Goal: Task Accomplishment & Management: Manage account settings

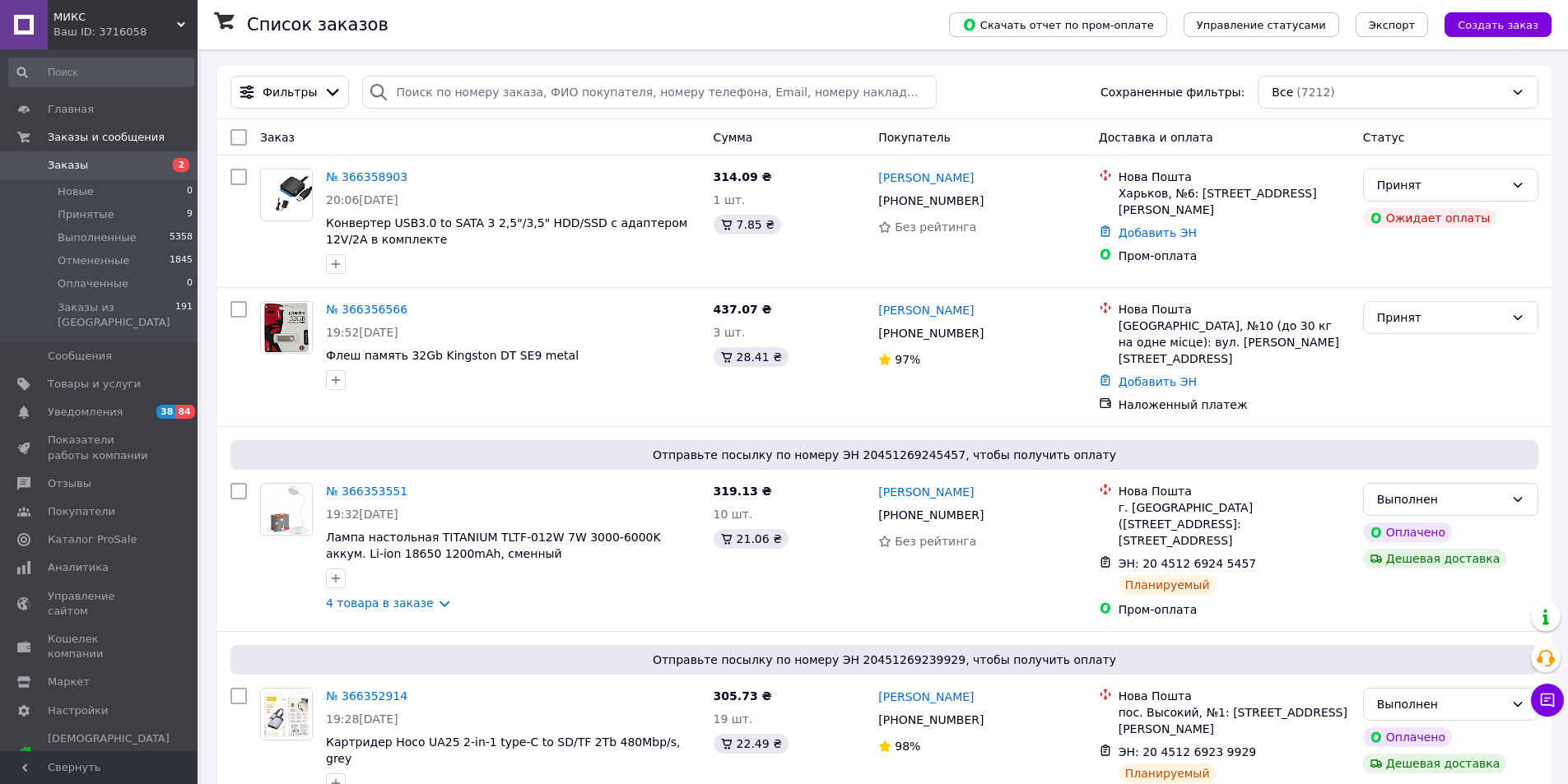
click at [920, 312] on link "[PERSON_NAME]" at bounding box center [926, 310] width 96 height 16
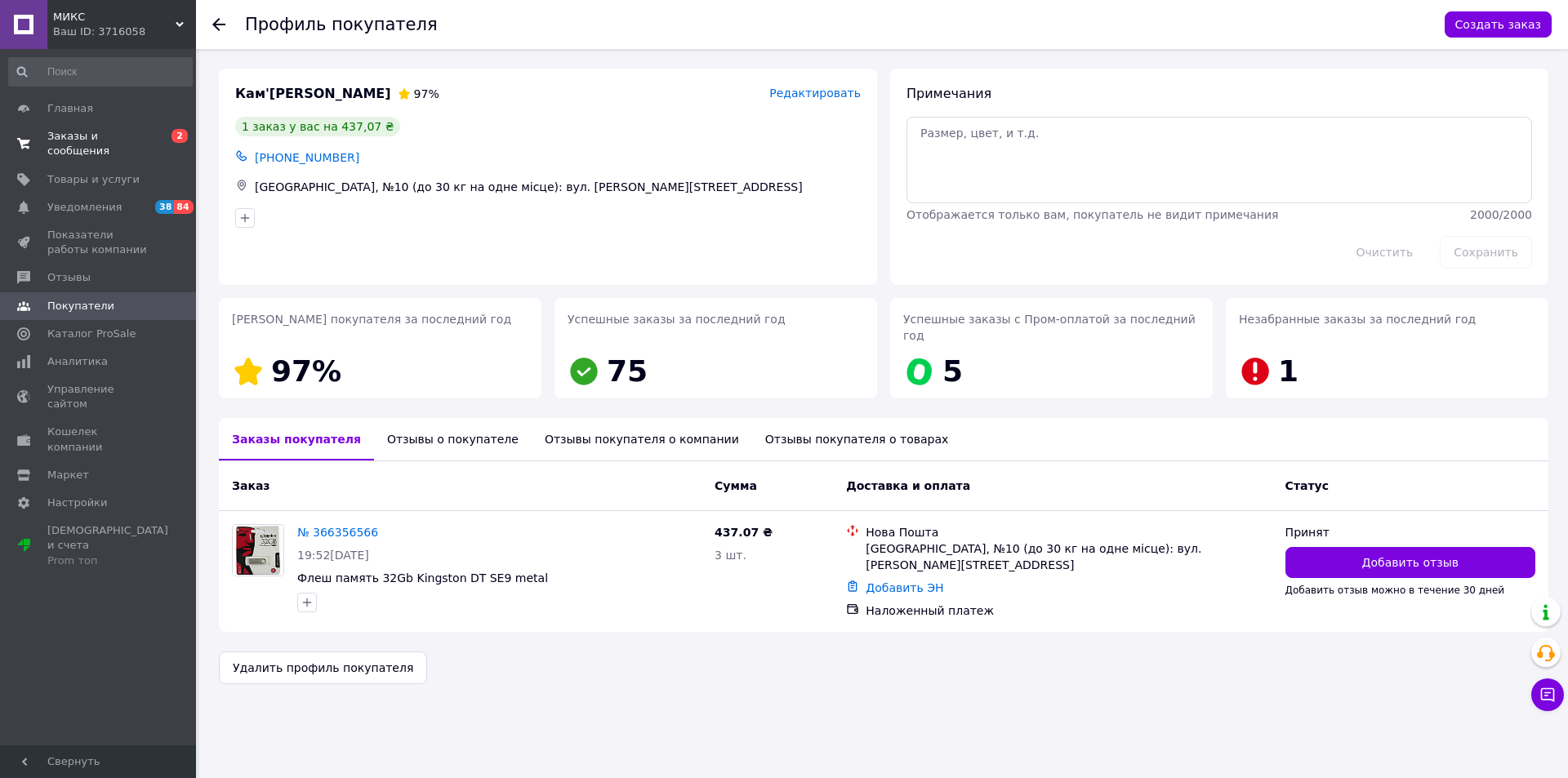
click at [127, 132] on span "Заказы и сообщения" at bounding box center [99, 143] width 104 height 29
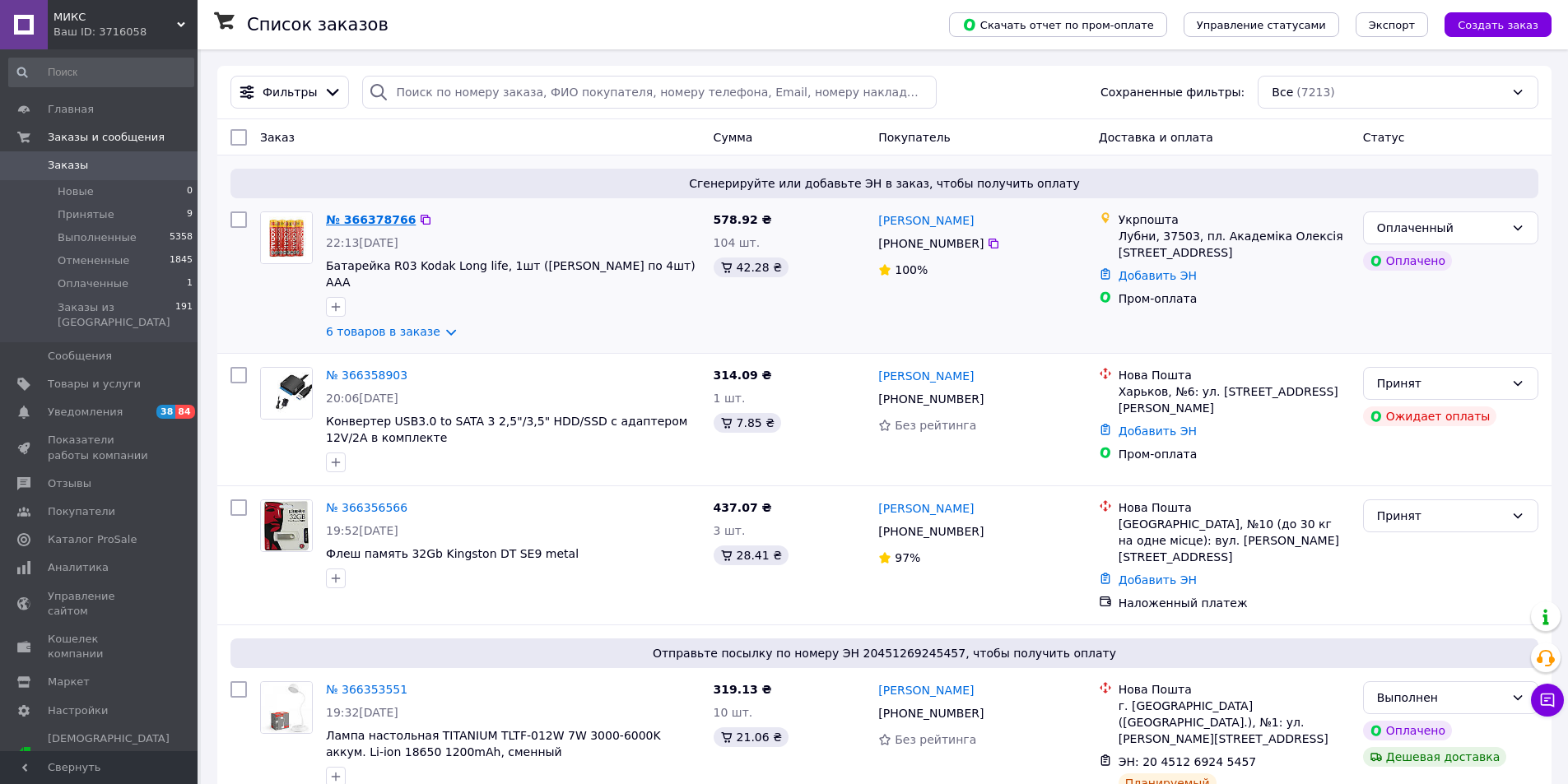
click at [371, 221] on link "№ 366378766" at bounding box center [371, 220] width 90 height 14
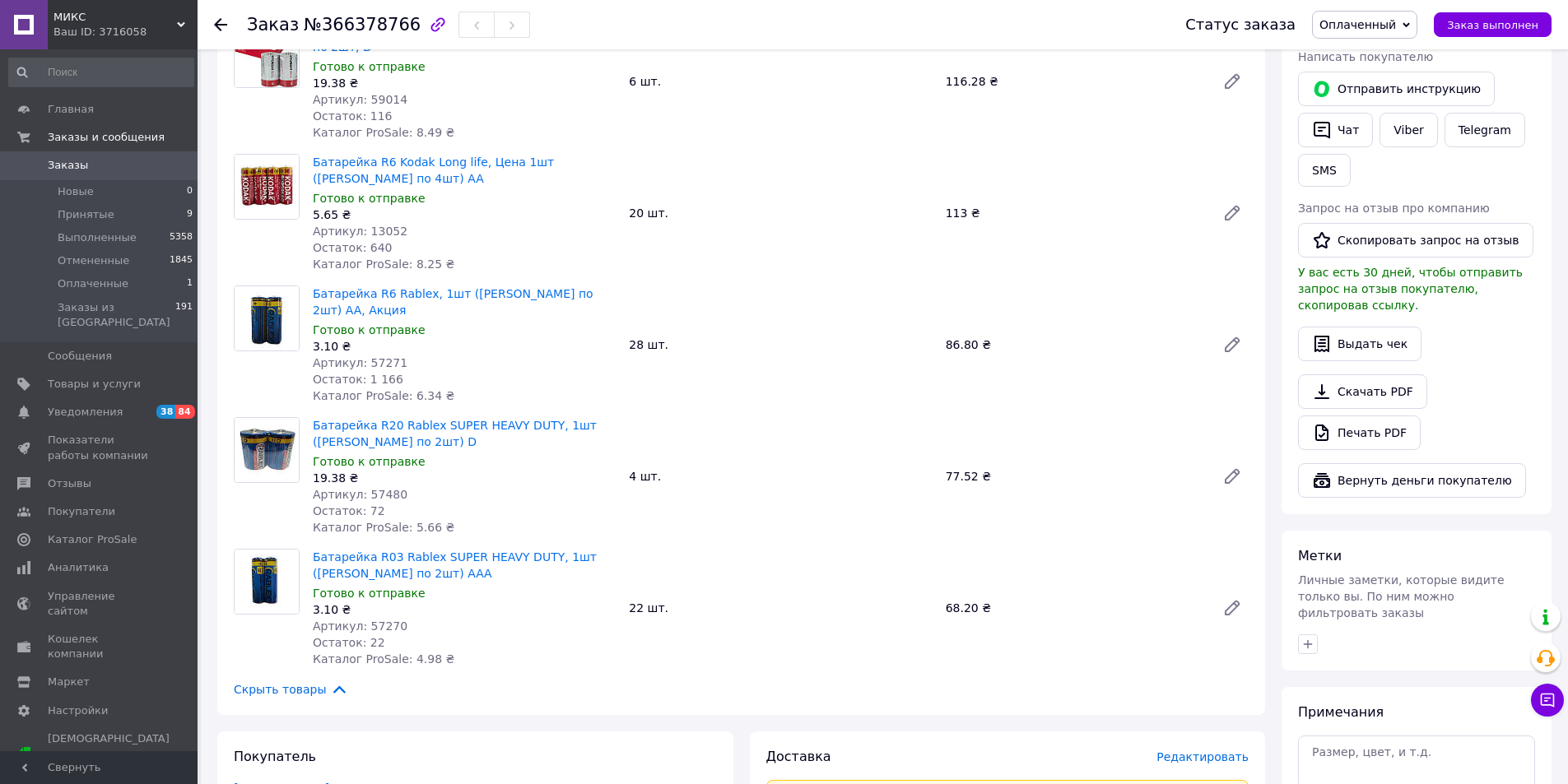
scroll to position [741, 0]
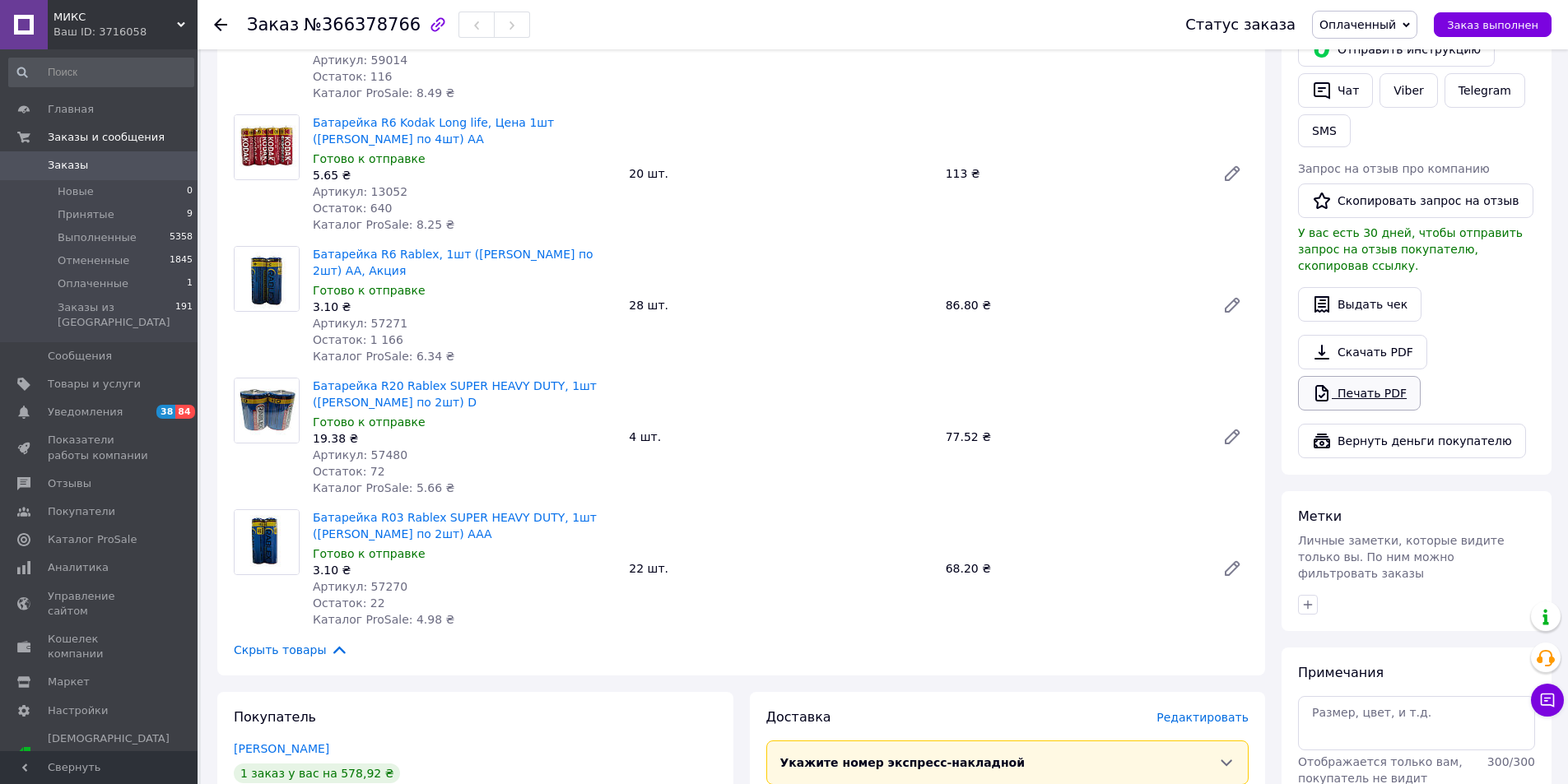
click at [1390, 380] on link "Печать PDF" at bounding box center [1359, 393] width 123 height 35
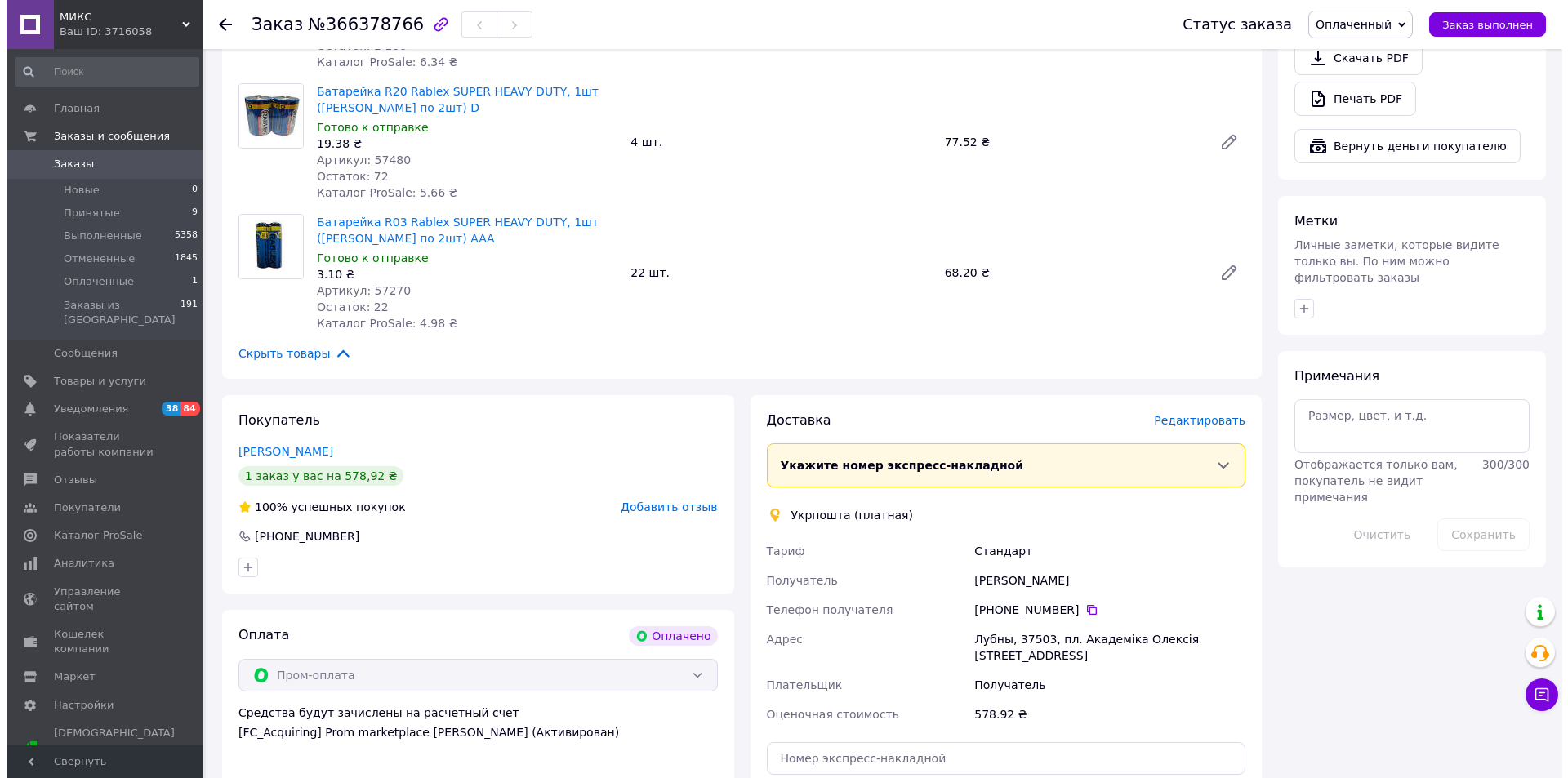
scroll to position [1062, 0]
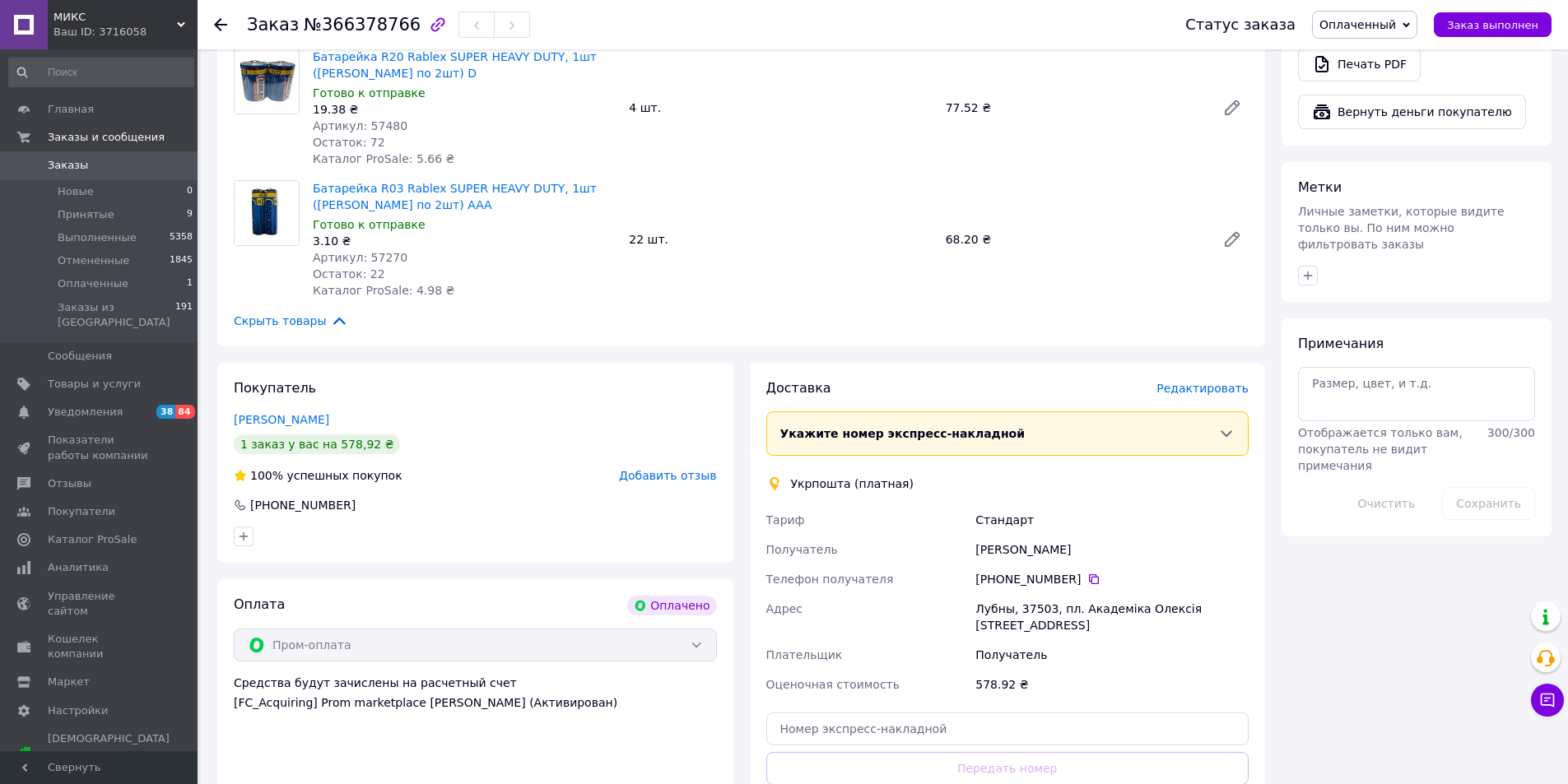
click at [1196, 382] on span "Редактировать" at bounding box center [1202, 389] width 92 height 14
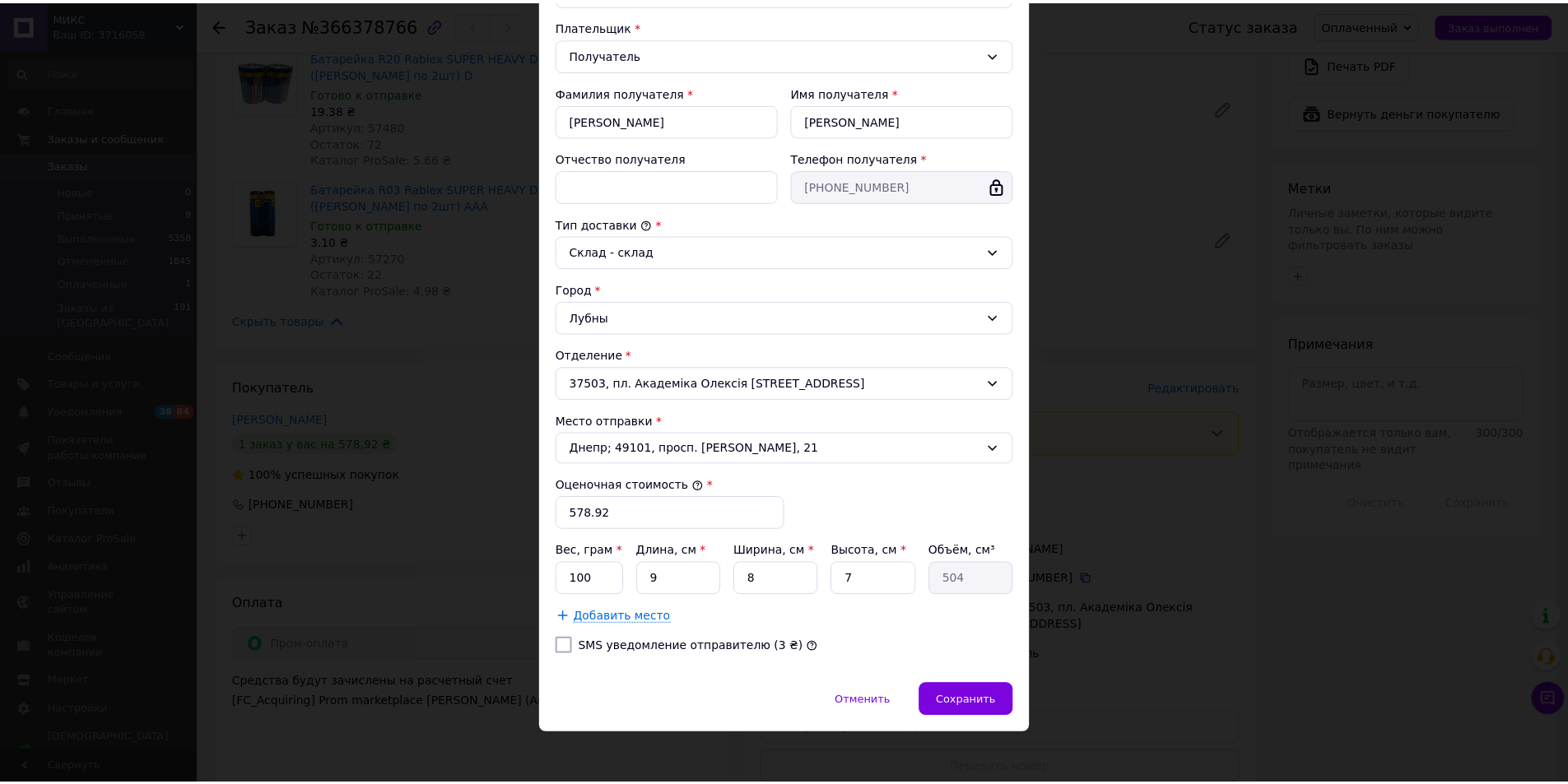
scroll to position [245, 0]
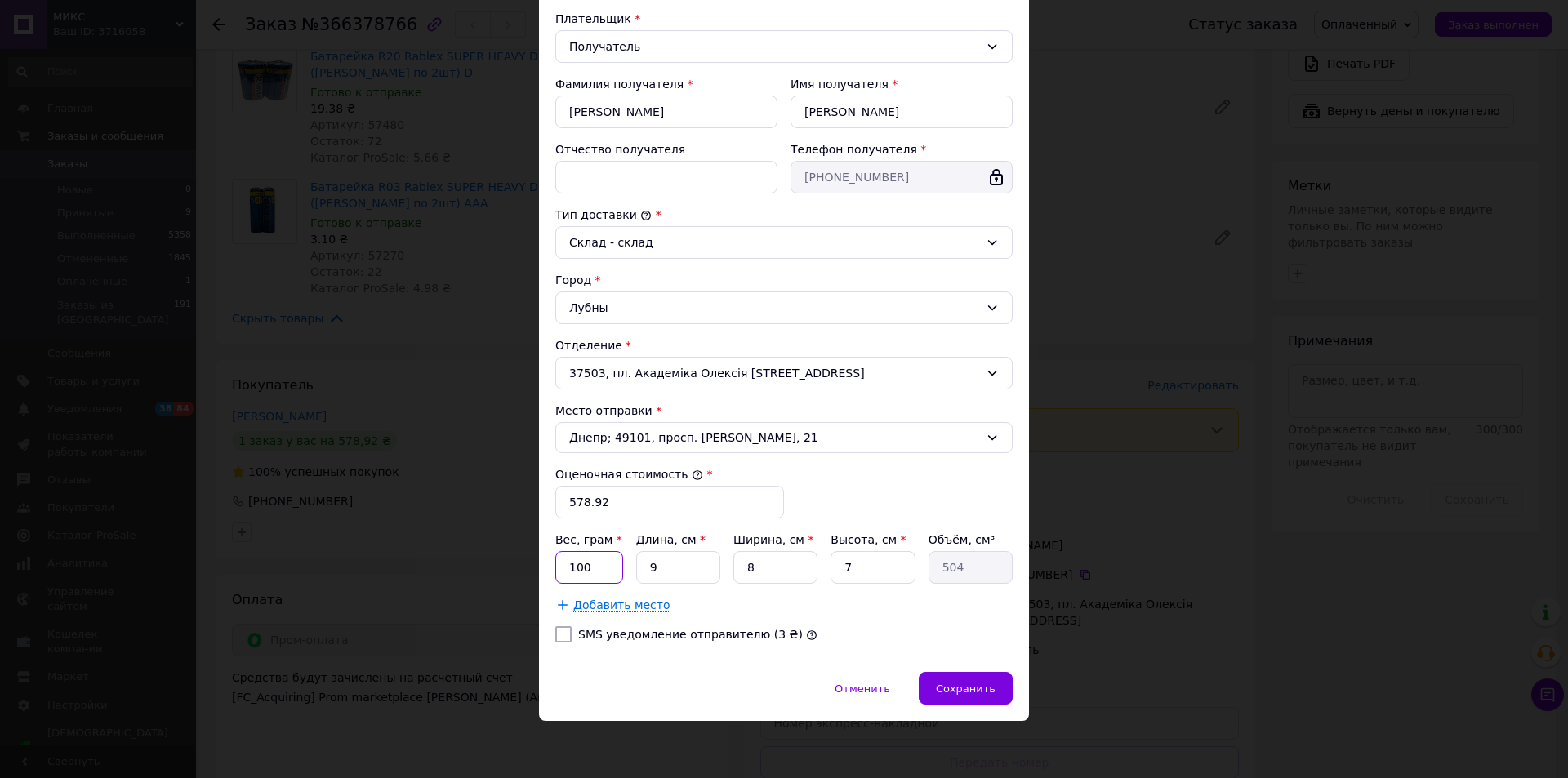
drag, startPoint x: 606, startPoint y: 568, endPoint x: 546, endPoint y: 573, distance: 60.2
click at [546, 573] on div "Способ доставки Укрпошта (платная) Тариф * Стандарт Плательщик * Получатель Фам…" at bounding box center [784, 268] width 490 height 808
type input "1000"
drag, startPoint x: 658, startPoint y: 573, endPoint x: 642, endPoint y: 573, distance: 16.0
click at [642, 573] on input "9" at bounding box center [679, 568] width 84 height 33
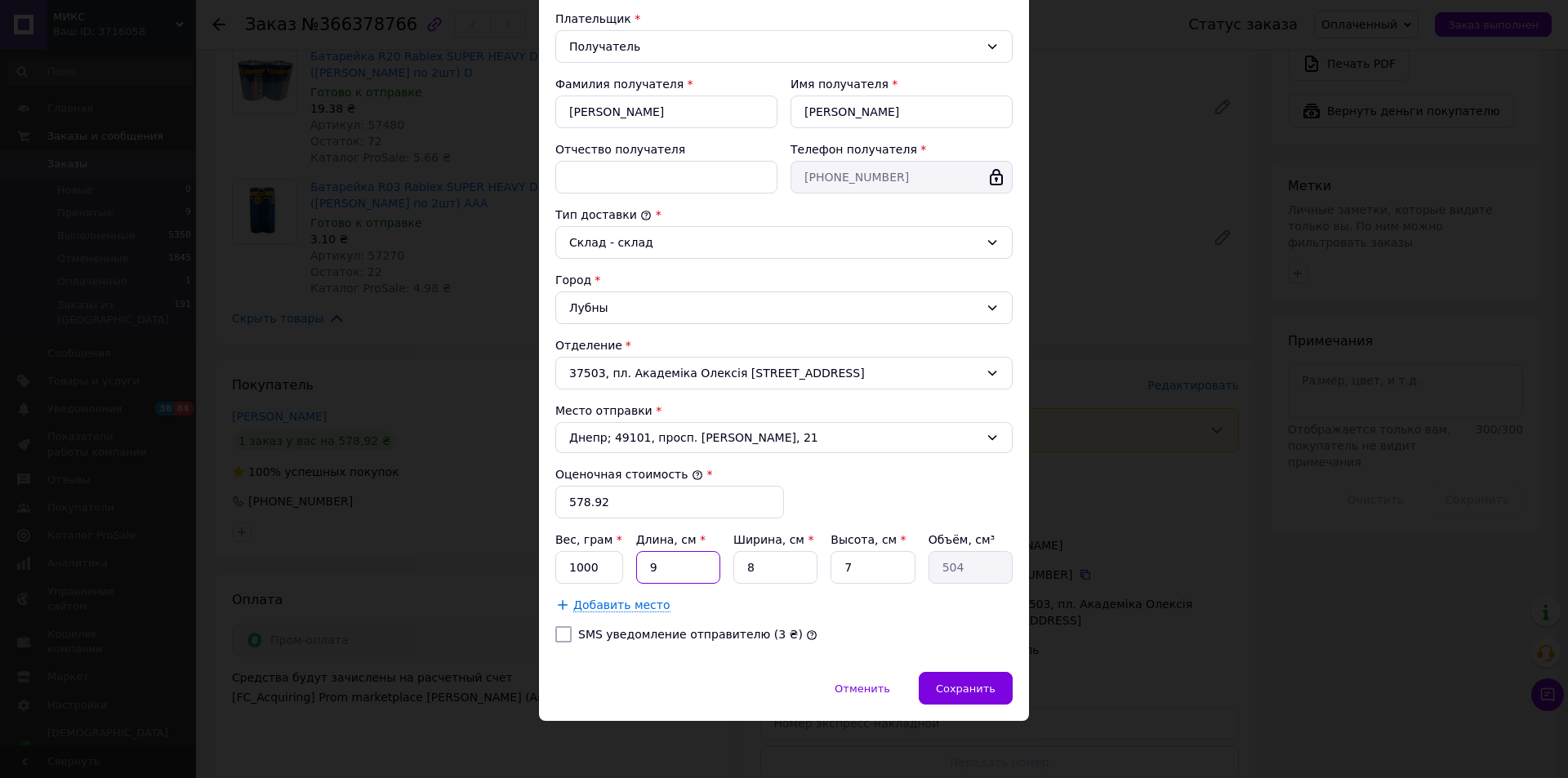
type input "2"
type input "112"
type input "20"
type input "1120"
type input "20"
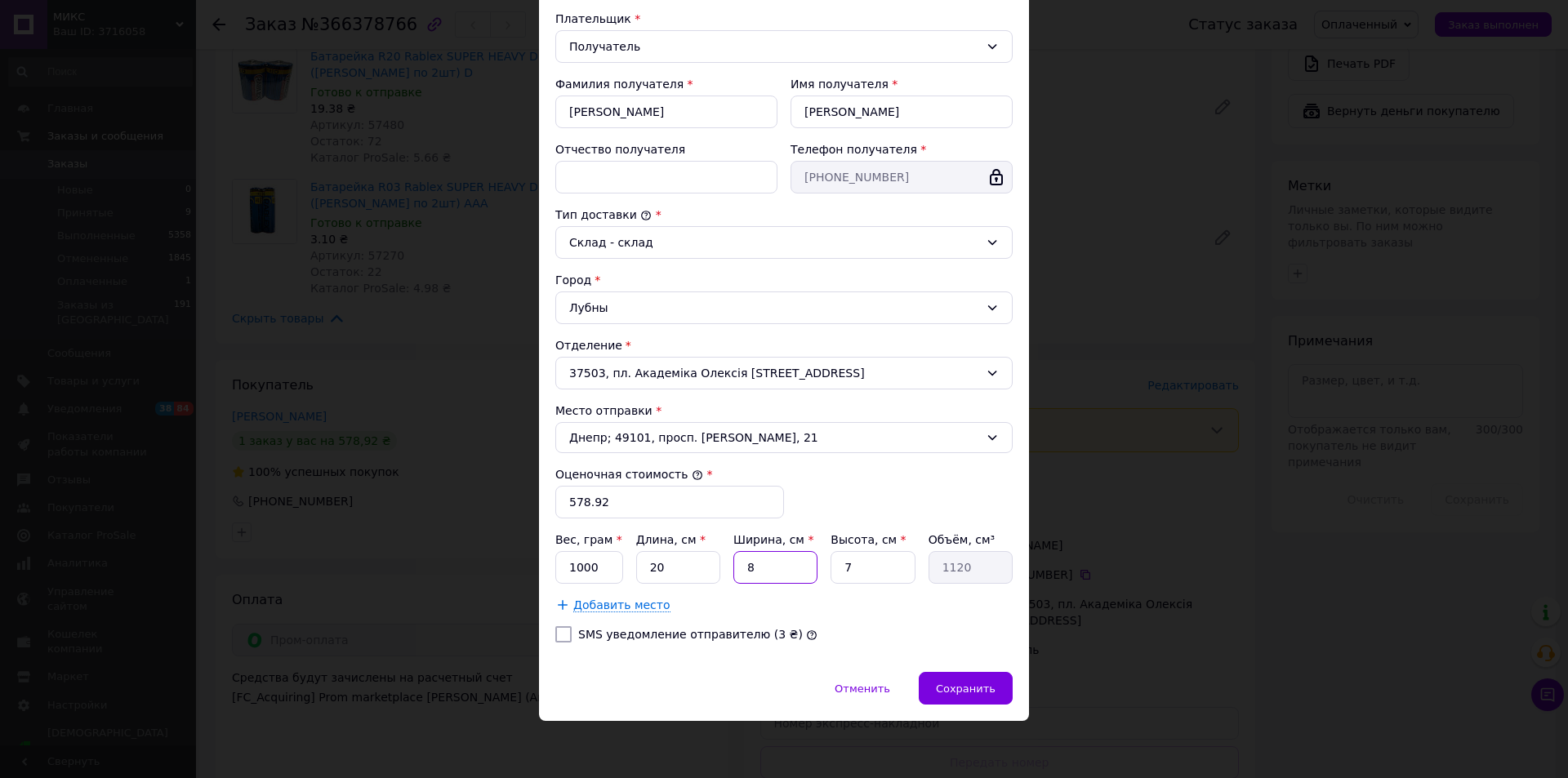
drag, startPoint x: 760, startPoint y: 560, endPoint x: 721, endPoint y: 578, distance: 43.0
click at [721, 578] on div "Вес, грам * 1000 Длина, см * 20 Ширина, см * 8 Высота, см * 7 Объём, см³ 1120" at bounding box center [784, 557] width 457 height 52
type input "1"
type input "140"
type input "18"
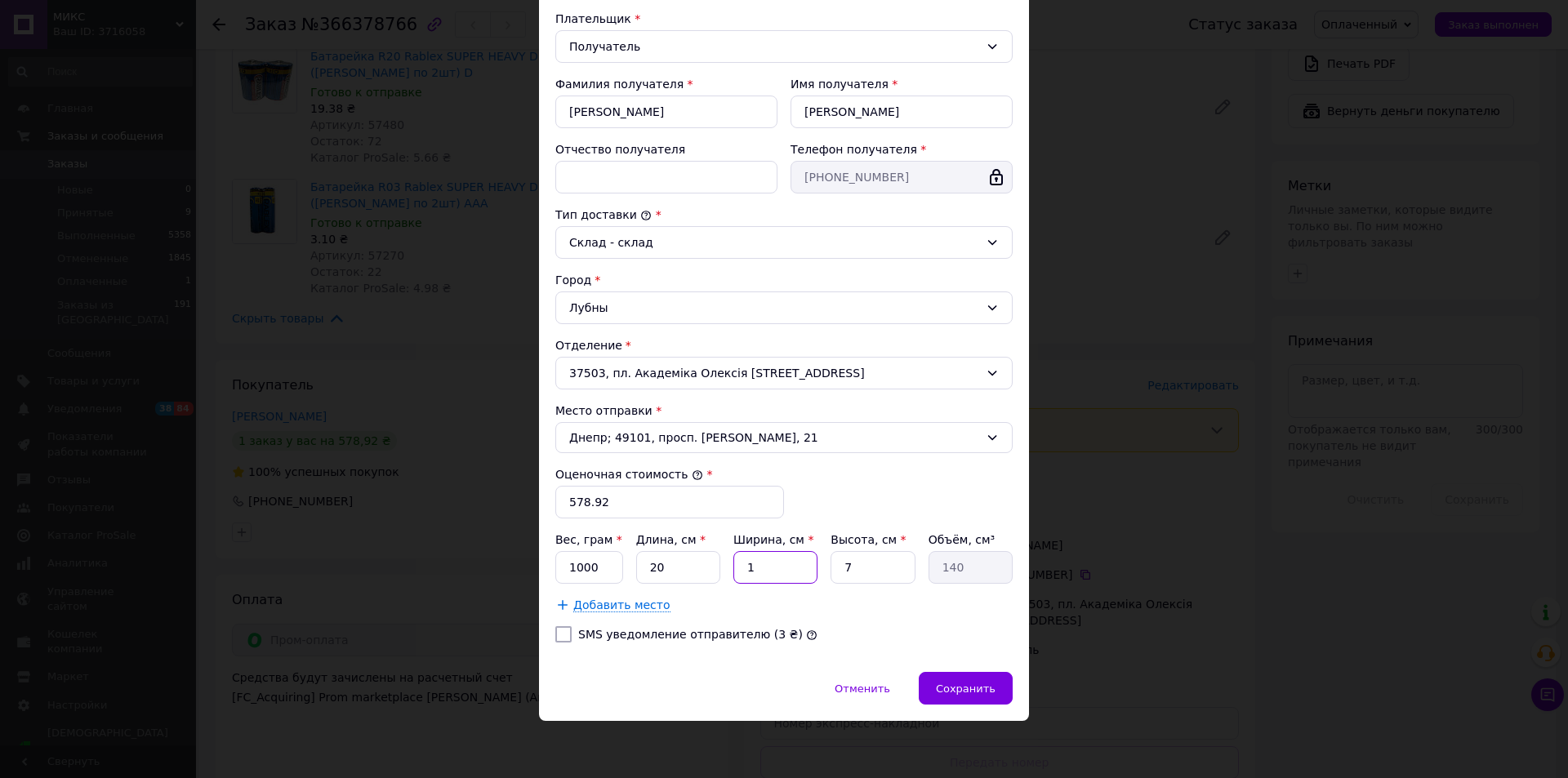
type input "2520"
type input "18"
drag, startPoint x: 875, startPoint y: 564, endPoint x: 817, endPoint y: 587, distance: 62.4
click at [817, 586] on div "Вес, грам * 1000 Длина, см * 20 Ширина, см * 18 Высота, см * 7 Объём, см³ 2520 …" at bounding box center [784, 572] width 457 height 82
type input "1"
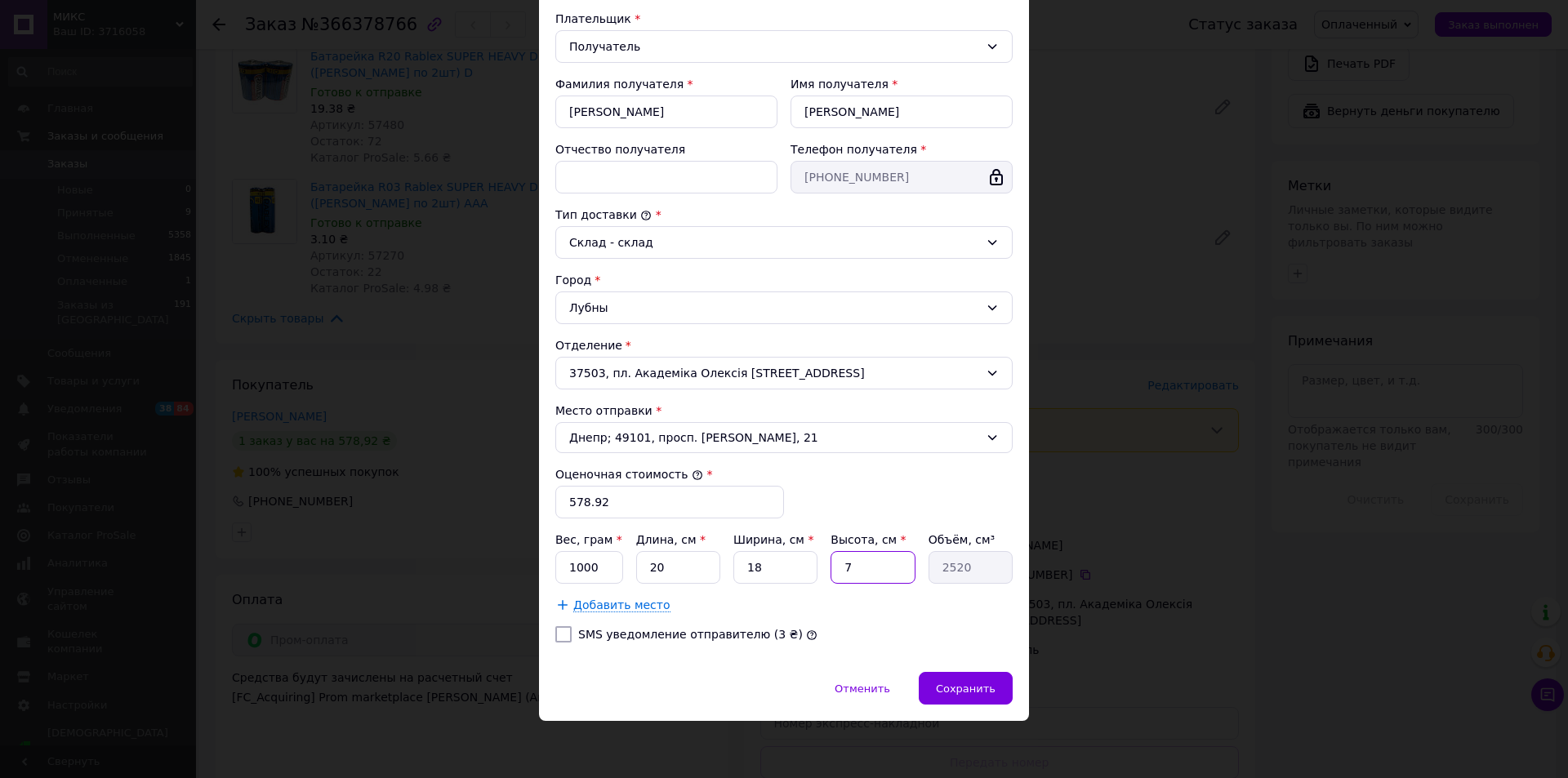
type input "360"
type input "15"
type input "5400"
type input "15"
click at [939, 690] on div "Сохранить" at bounding box center [966, 688] width 94 height 33
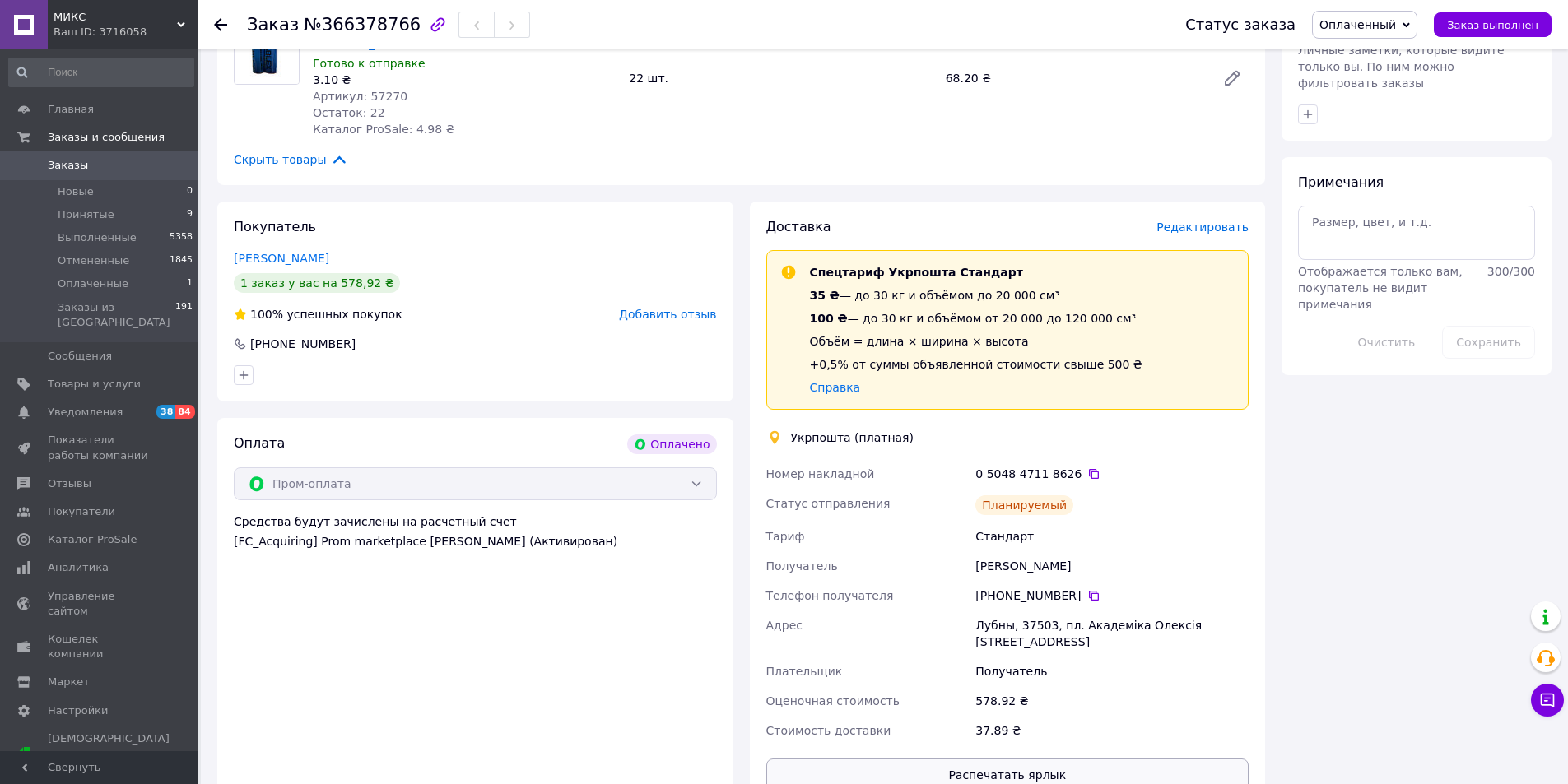
scroll to position [1235, 0]
click at [1009, 755] on button "Распечатать ярлык" at bounding box center [1007, 771] width 483 height 33
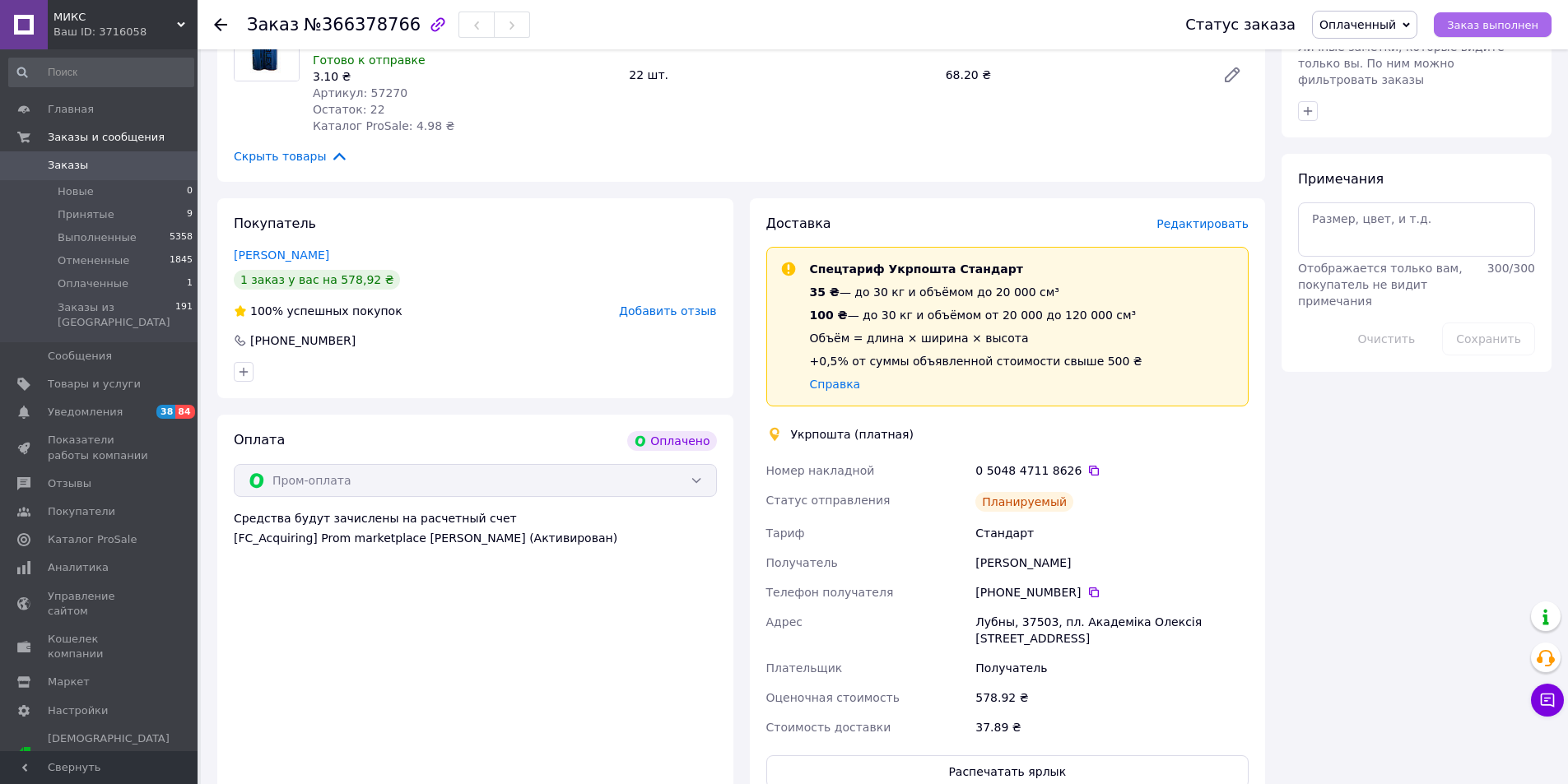
click at [1512, 31] on span "Заказ выполнен" at bounding box center [1492, 25] width 92 height 13
click at [96, 214] on span "Принятые" at bounding box center [86, 214] width 57 height 14
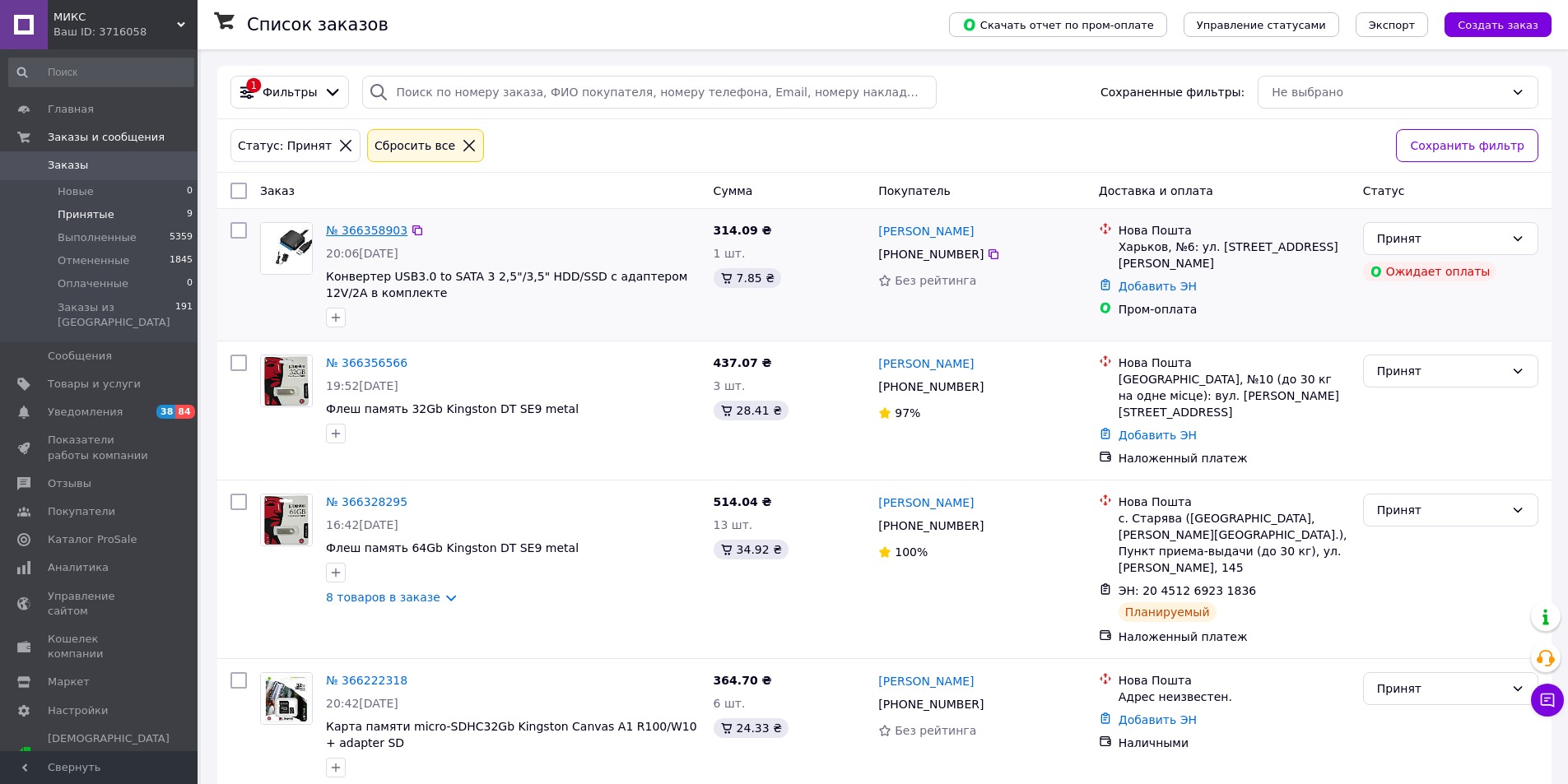
click at [385, 232] on link "№ 366358903" at bounding box center [367, 231] width 81 height 14
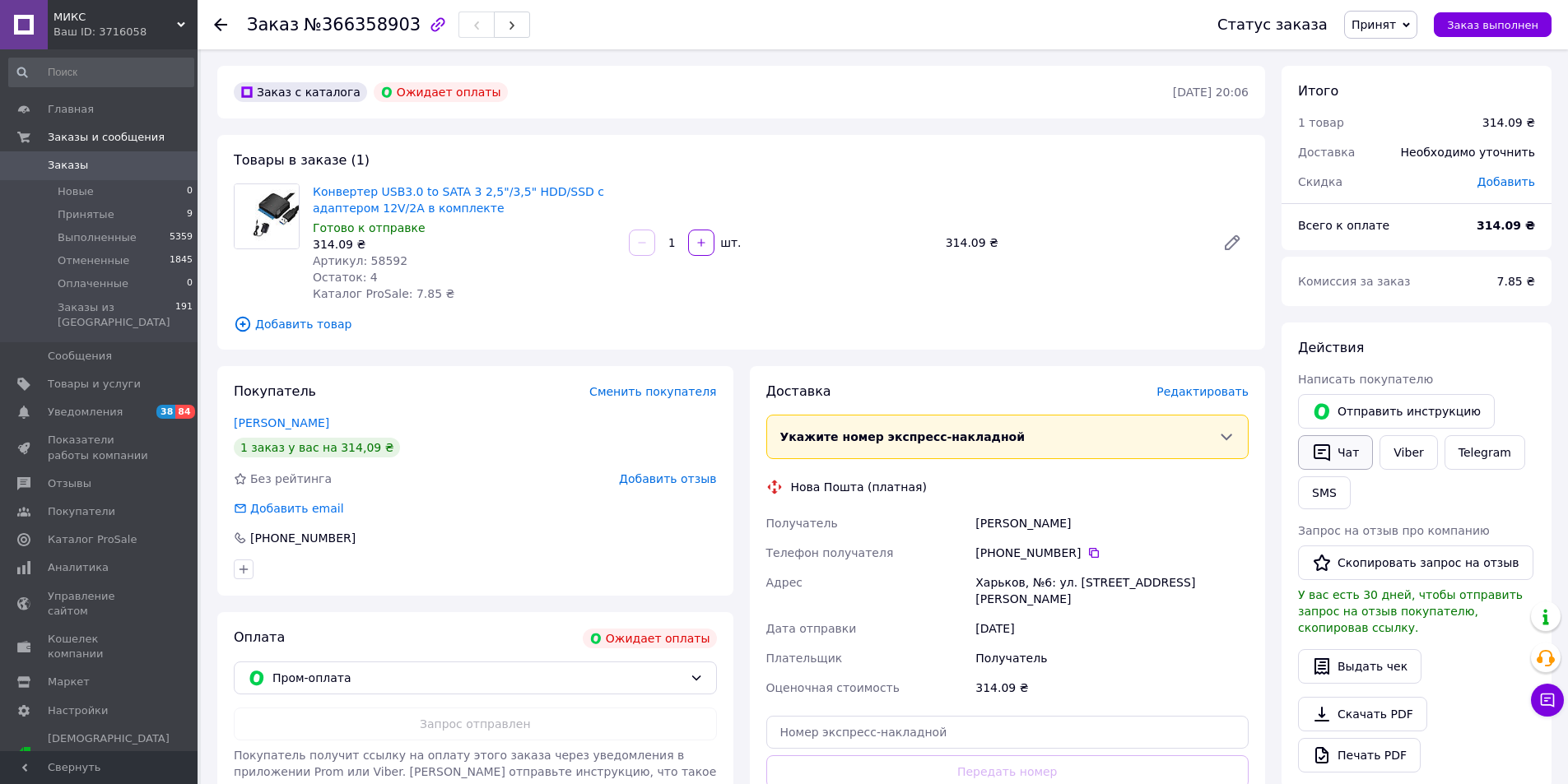
click at [1343, 454] on button "Чат" at bounding box center [1336, 452] width 75 height 35
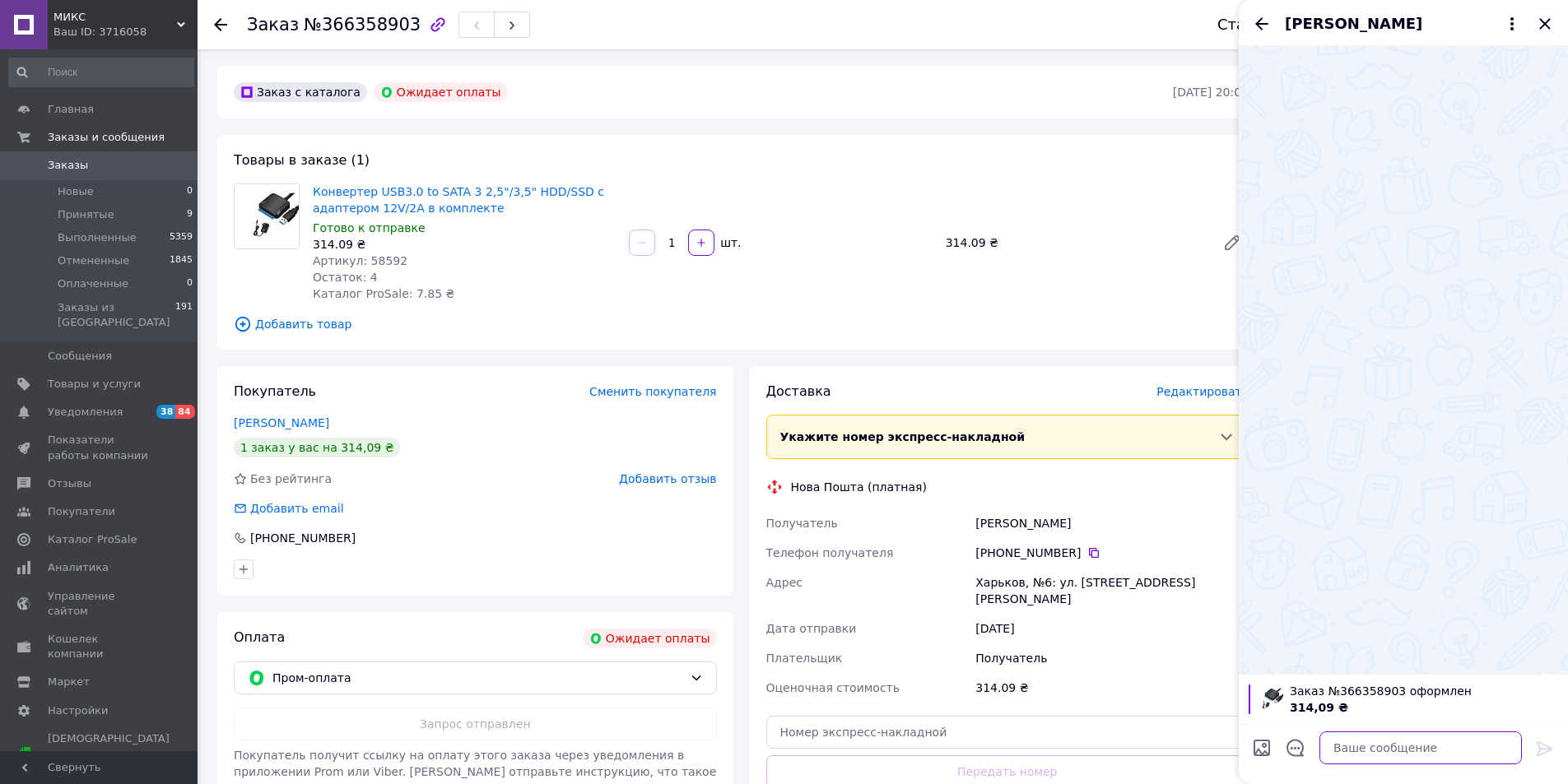
click at [1359, 746] on textarea at bounding box center [1420, 748] width 203 height 33
paste textarea "ФОП [PERSON_NAME]І Установа банку: ПриватБанк МФО банку: 305299 Отримувач плате…"
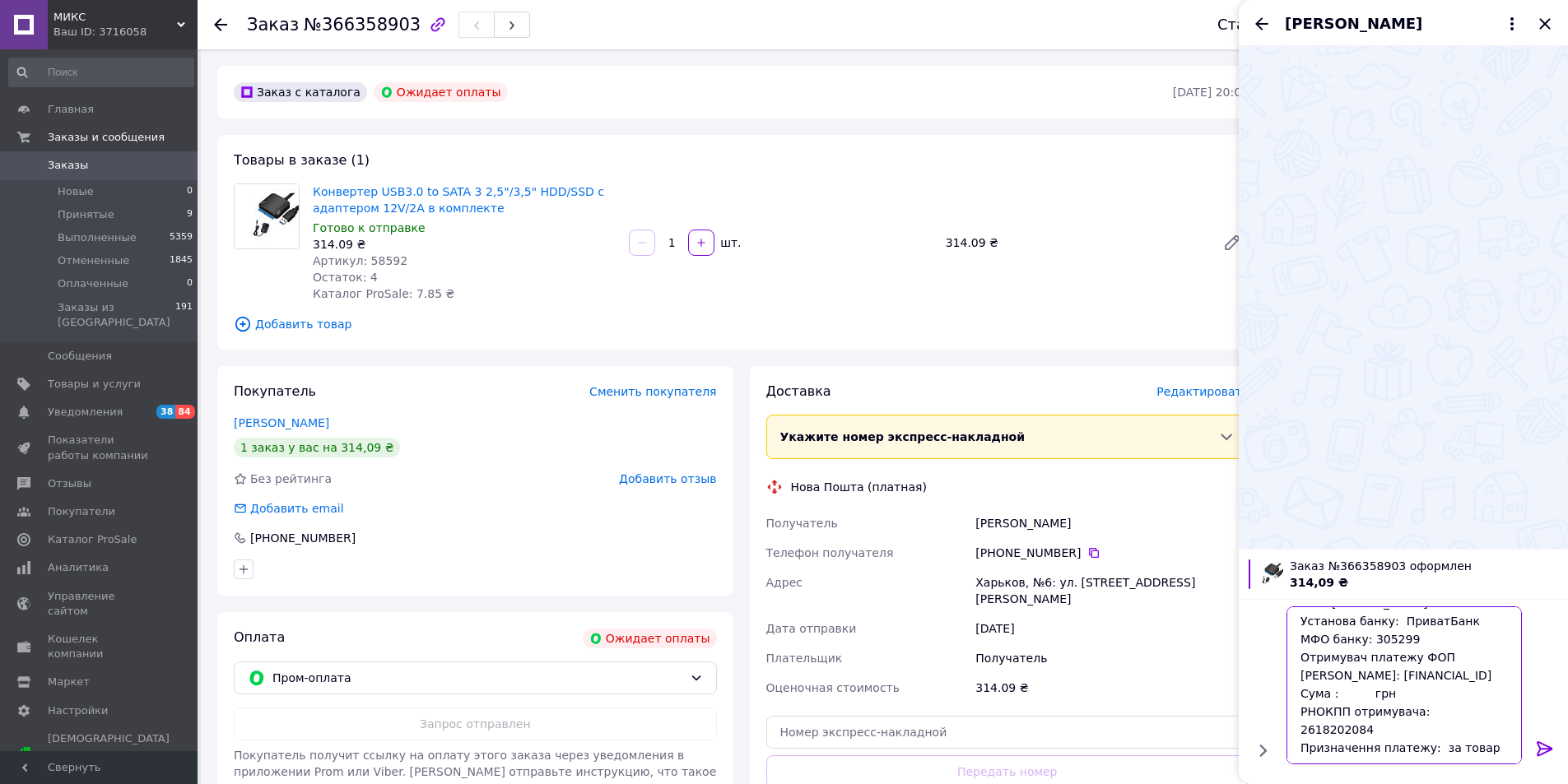
click at [1362, 694] on textarea "ФОП [PERSON_NAME]І Установа банку: ПриватБанк МФО банку: 305299 Отримувач плате…" at bounding box center [1403, 686] width 235 height 158
type textarea "ФОП [PERSON_NAME]І Установа банку: ПриватБанк МФО банку: 305299 Отримувач плате…"
click at [1539, 747] on icon at bounding box center [1544, 748] width 15 height 14
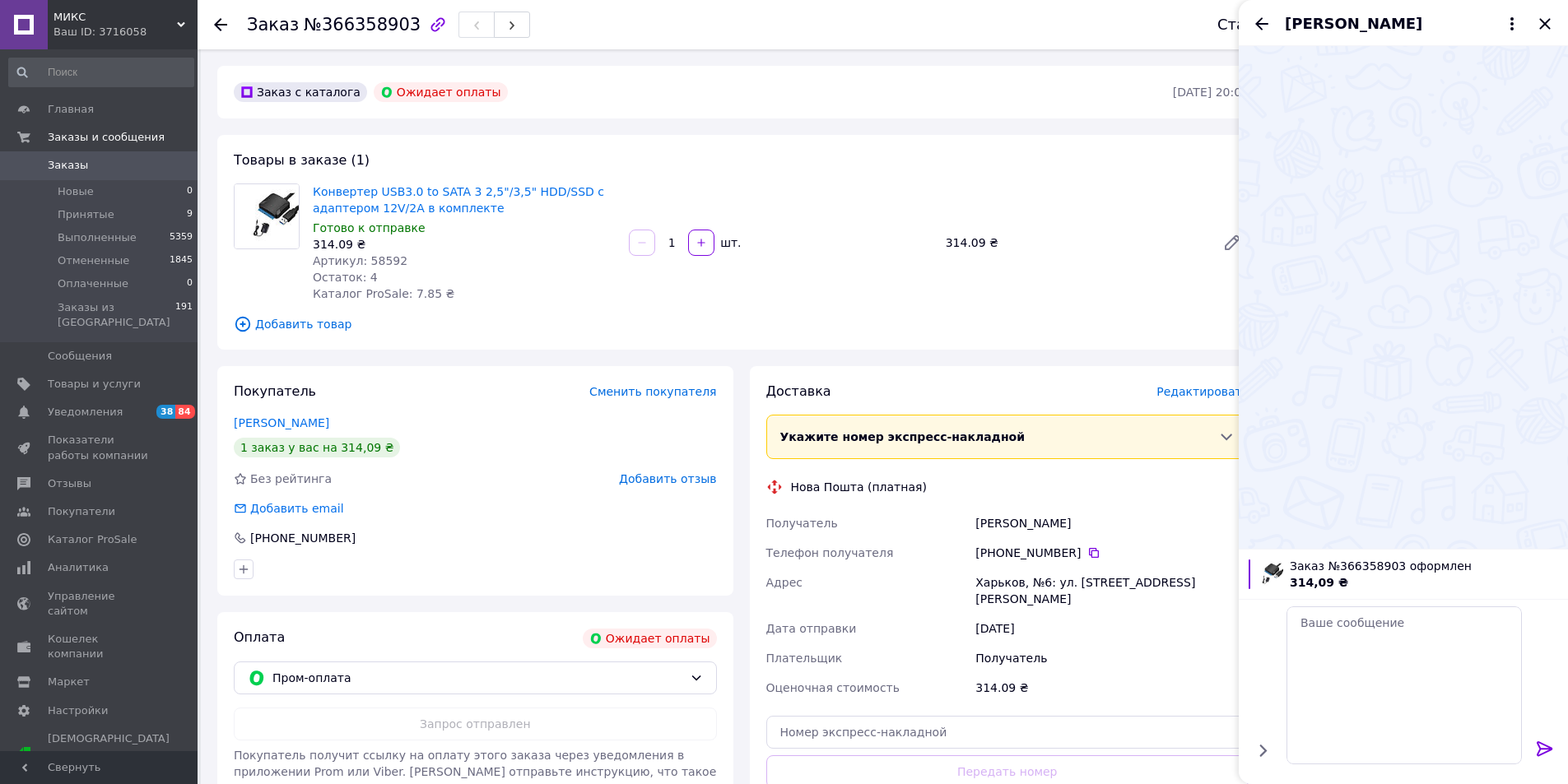
scroll to position [0, 0]
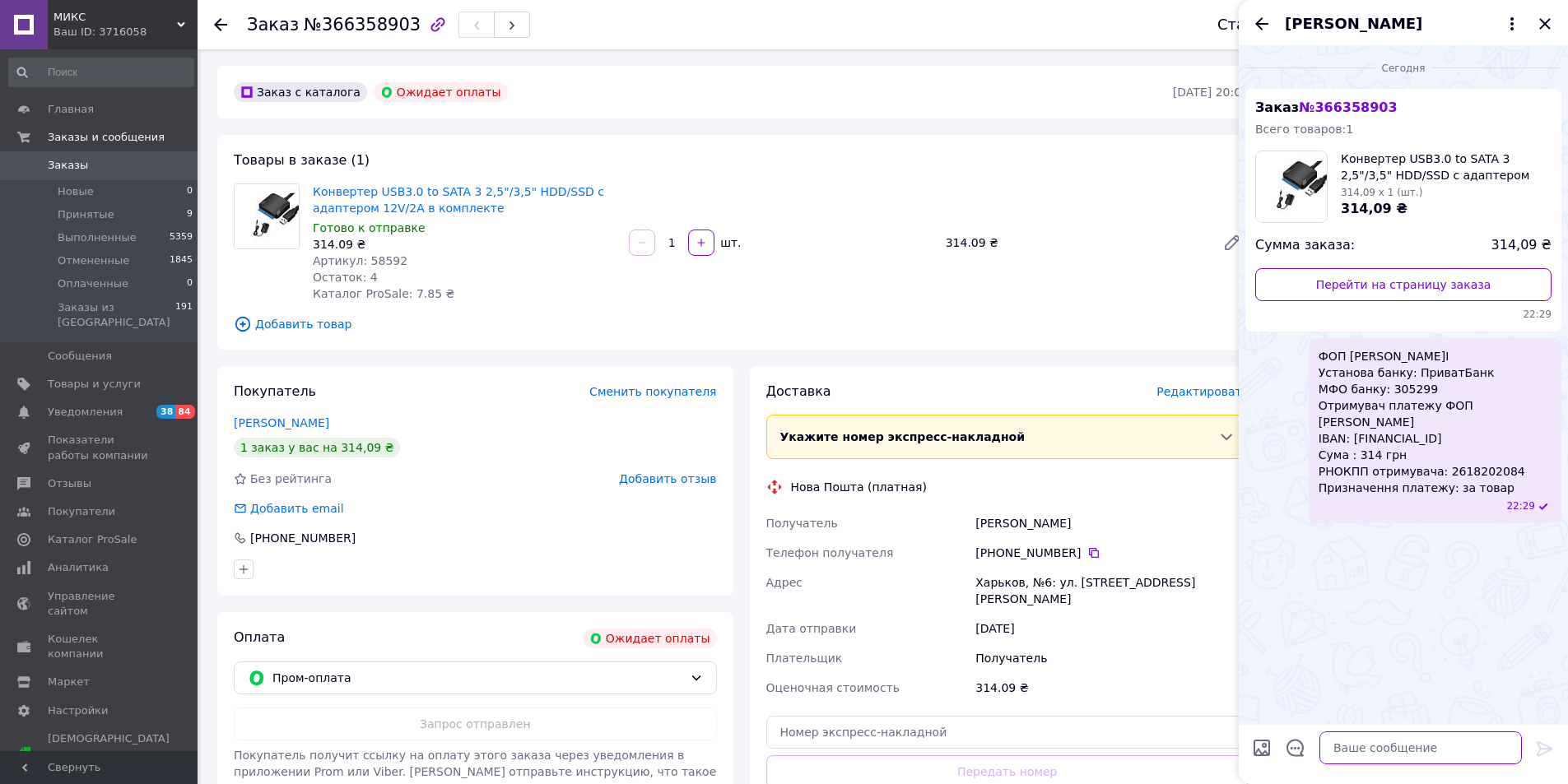
click at [1352, 742] on textarea at bounding box center [1420, 748] width 203 height 33
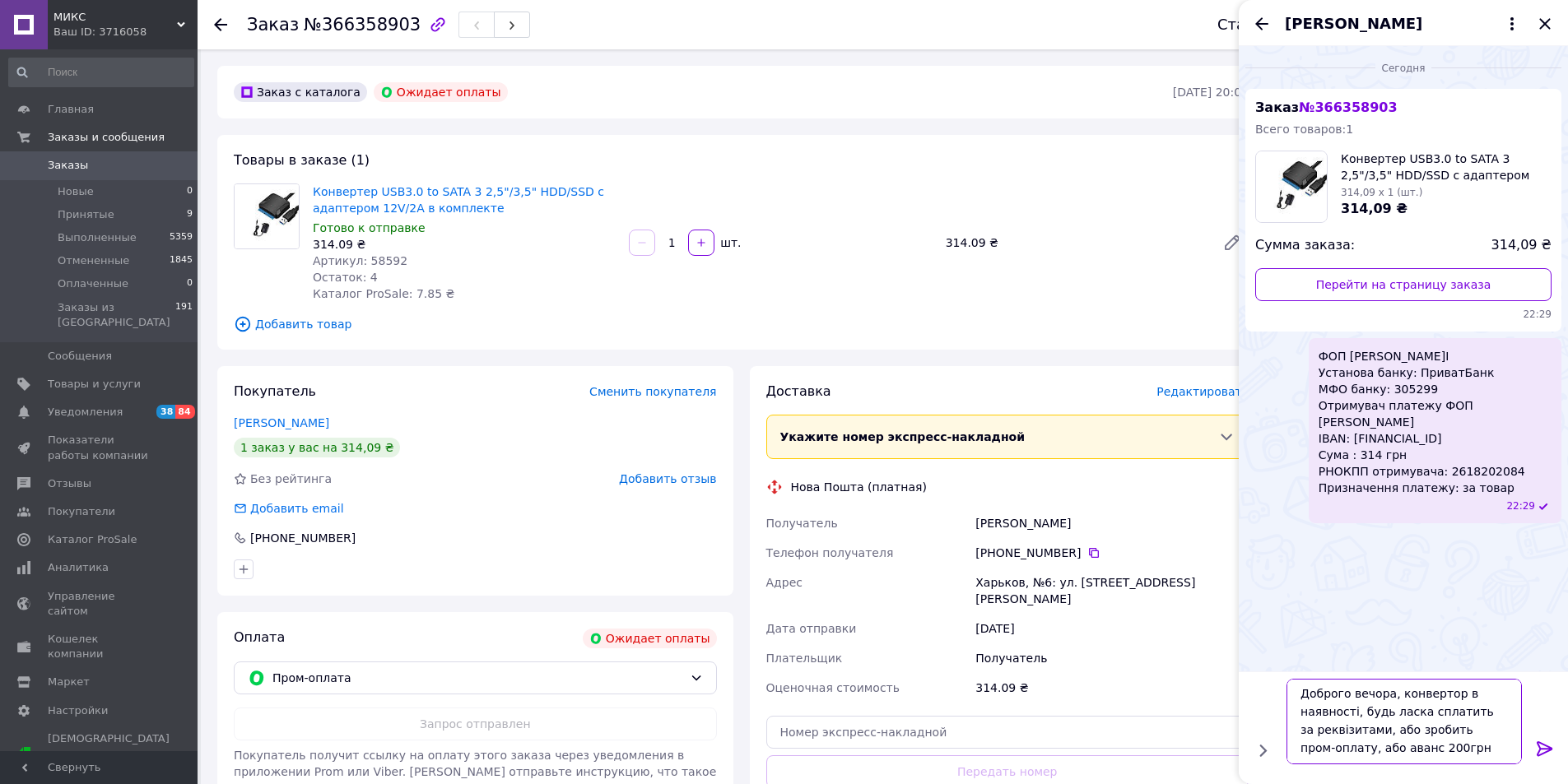
type textarea "Доброго вечора, конвертор в наявності, будь ласка сплатить за реквізитами, або …"
click at [1544, 742] on icon at bounding box center [1544, 748] width 20 height 20
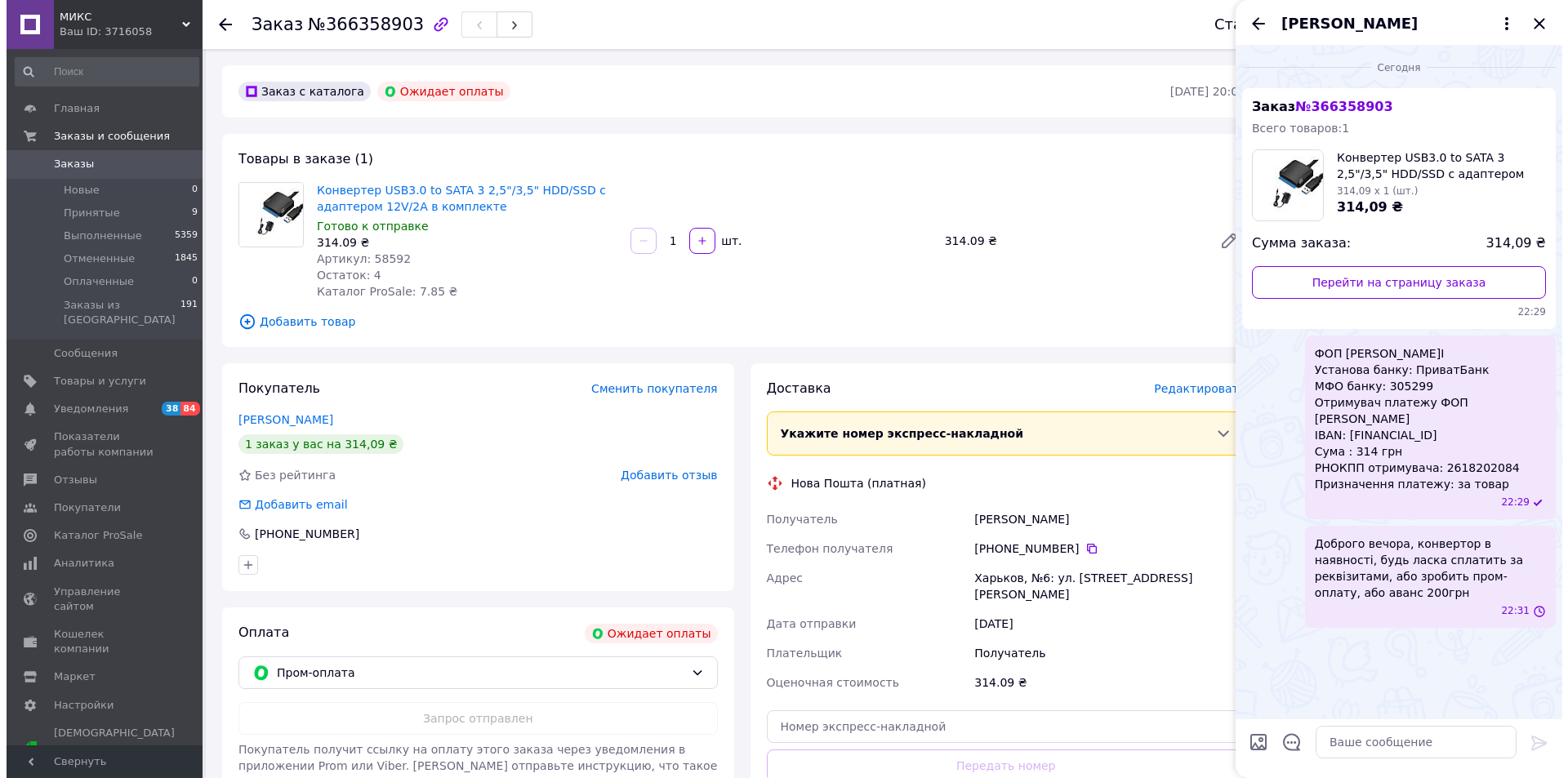
scroll to position [0, 0]
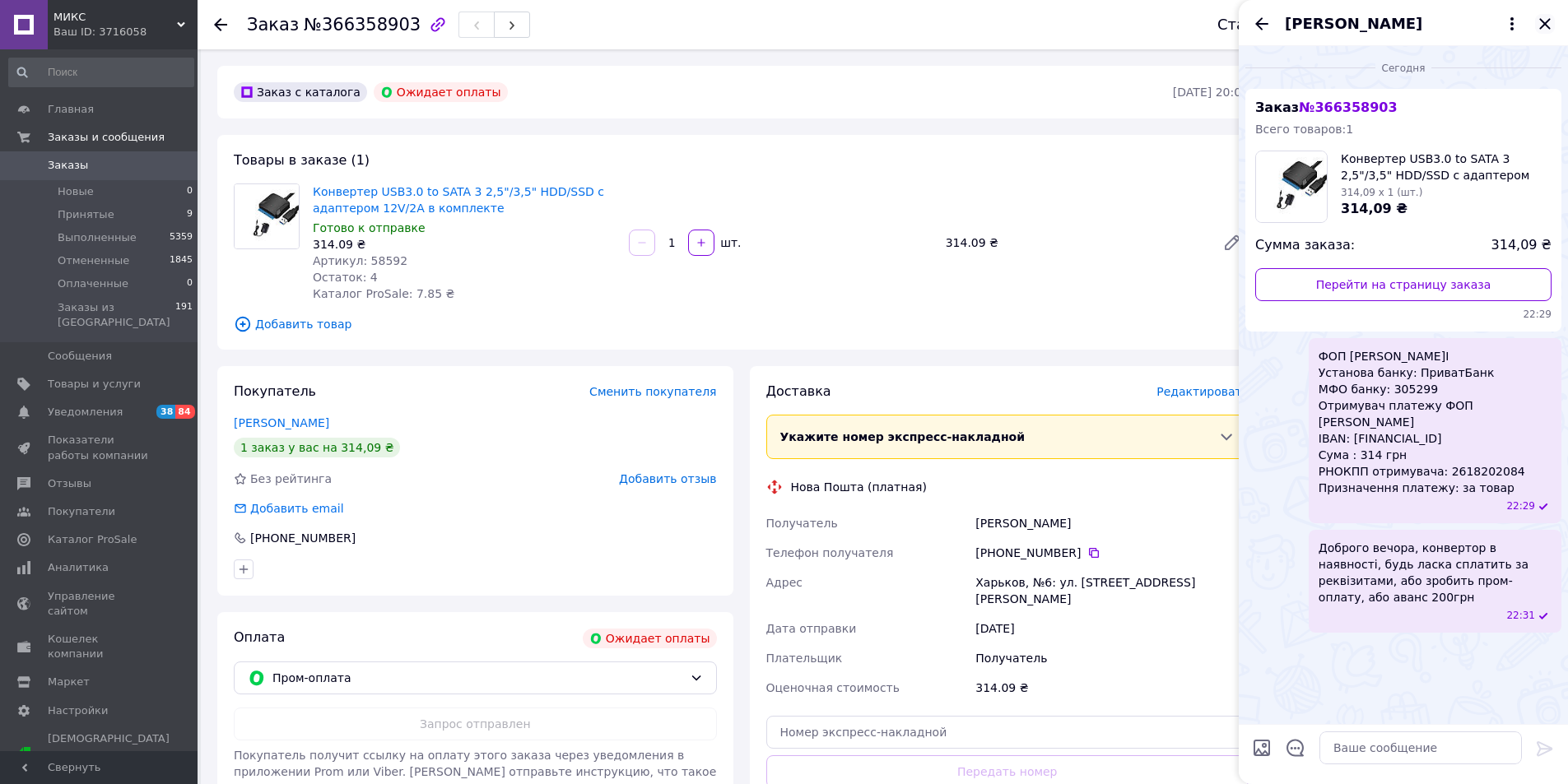
click at [1541, 24] on icon "Закрыть" at bounding box center [1544, 23] width 20 height 20
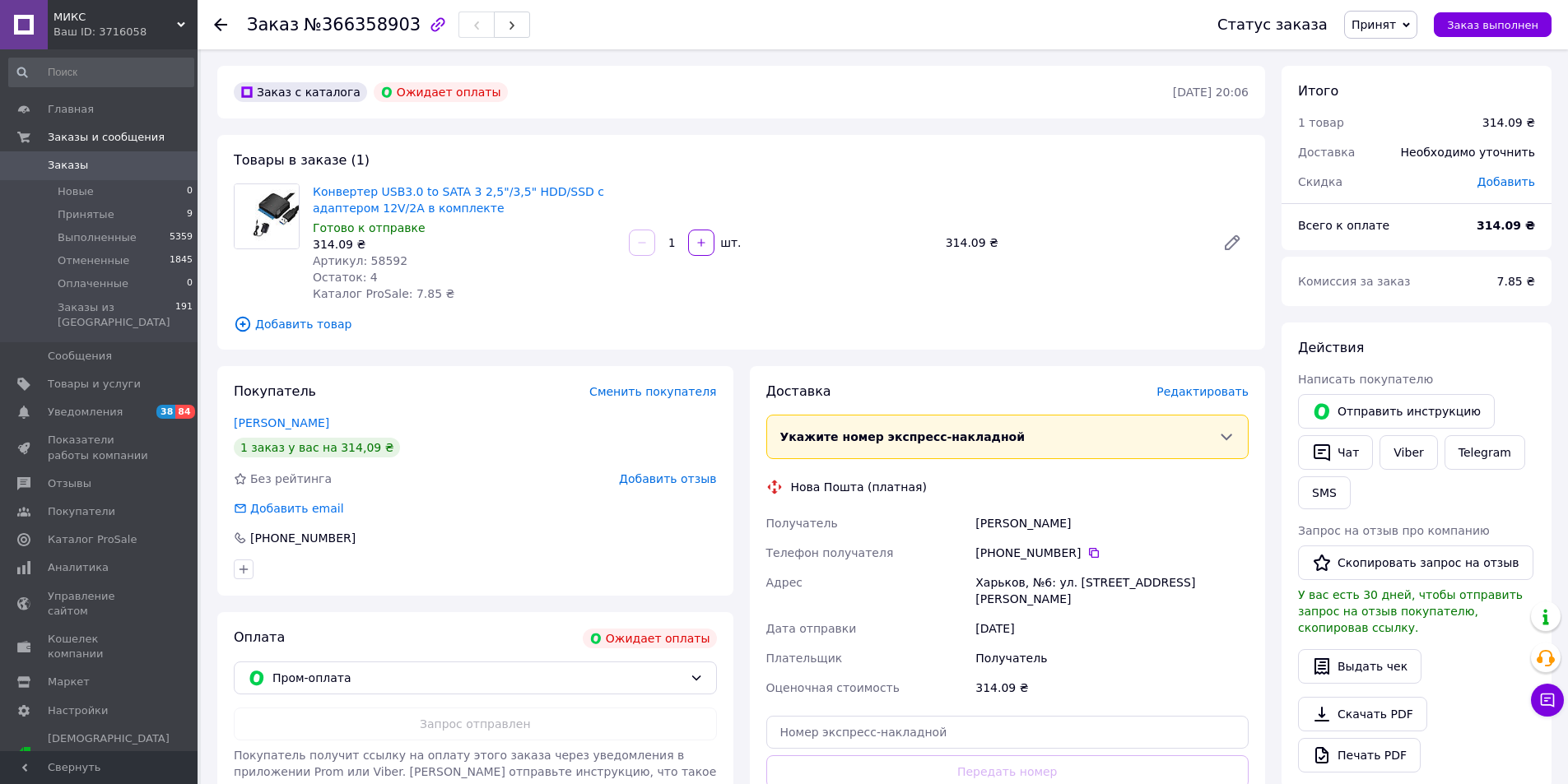
click at [94, 167] on span "Заказы" at bounding box center [99, 165] width 104 height 14
